Goal: Check status

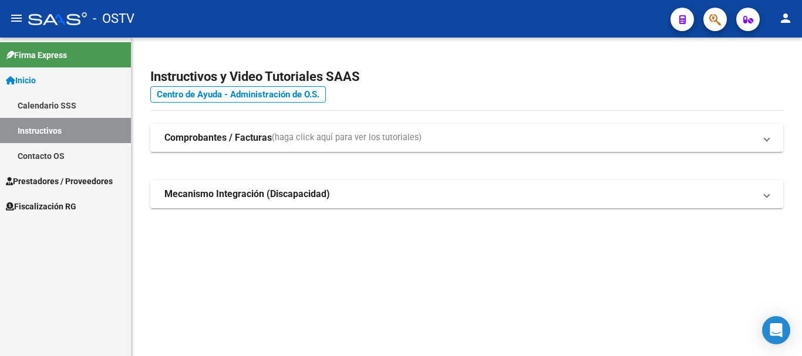
click at [88, 176] on span "Prestadores / Proveedores" at bounding box center [59, 181] width 107 height 13
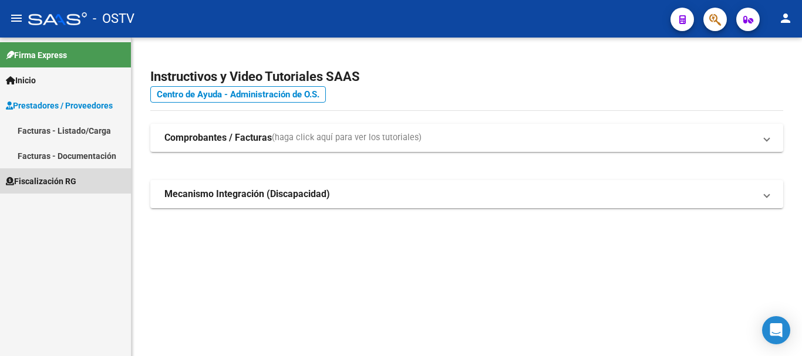
click at [56, 184] on span "Fiscalización RG" at bounding box center [41, 181] width 70 height 13
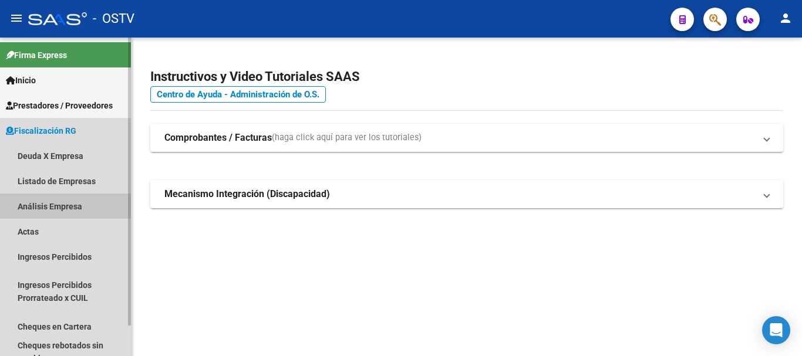
click at [56, 217] on link "Análisis Empresa" at bounding box center [65, 206] width 131 height 25
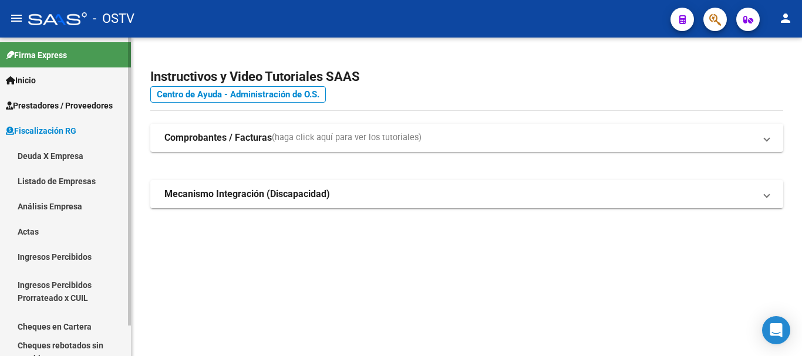
click at [56, 217] on link "Análisis Empresa" at bounding box center [65, 206] width 131 height 25
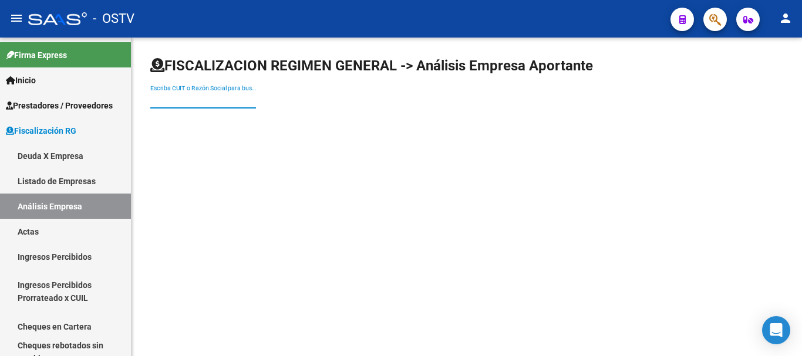
drag, startPoint x: 188, startPoint y: 95, endPoint x: 186, endPoint y: 88, distance: 6.7
click at [186, 92] on div "Escriba CUIT o Razón Social para buscar" at bounding box center [203, 96] width 106 height 23
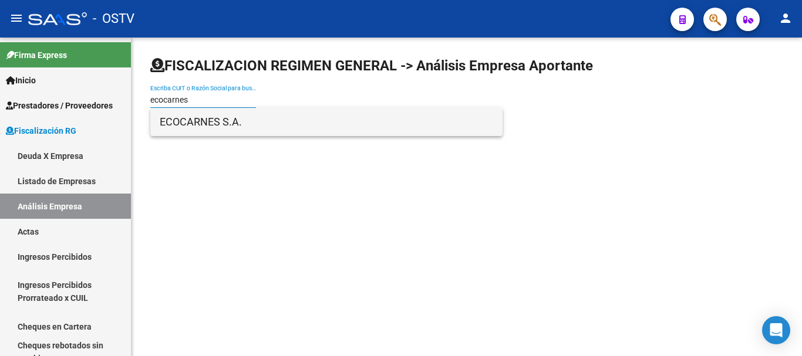
type input "ecocarnes"
click at [201, 110] on span "ECOCARNES S.A." at bounding box center [326, 122] width 333 height 28
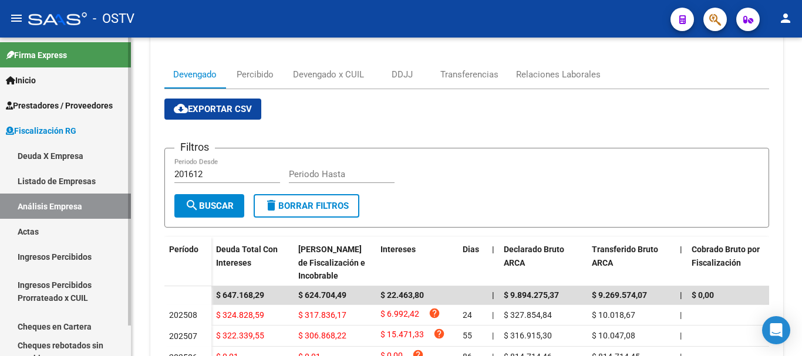
scroll to position [176, 0]
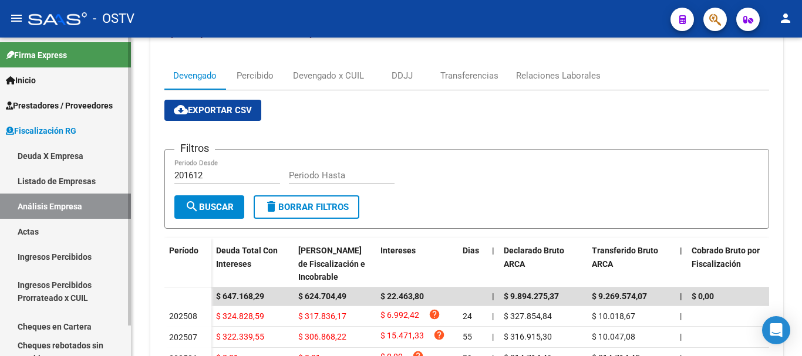
click at [41, 198] on link "Análisis Empresa" at bounding box center [65, 206] width 131 height 25
click at [58, 160] on link "Deuda X Empresa" at bounding box center [65, 155] width 131 height 25
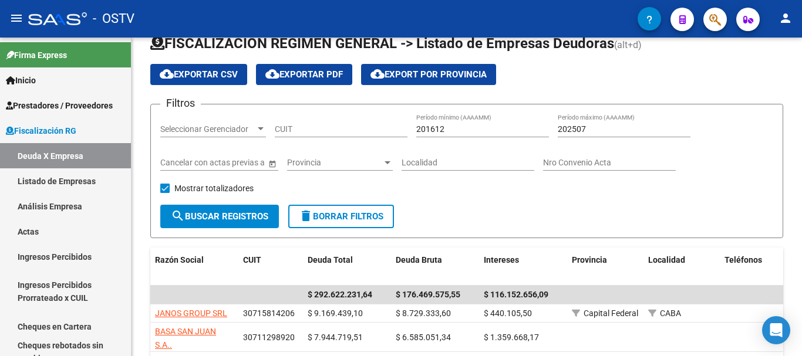
scroll to position [176, 0]
